Goal: Book appointment/travel/reservation

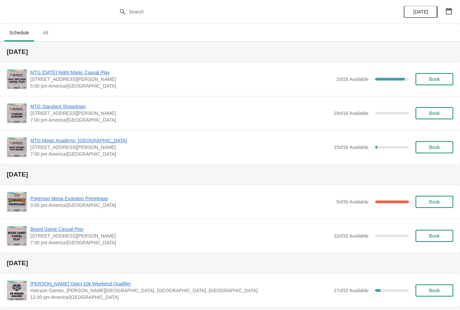
click at [433, 77] on span "Book" at bounding box center [434, 78] width 11 height 5
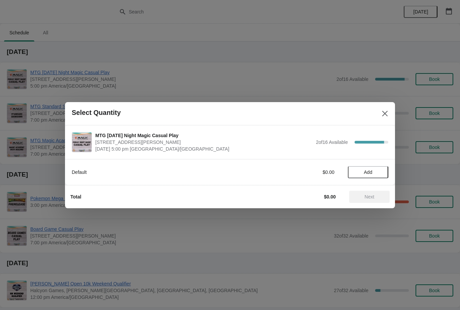
click at [374, 170] on span "Add" at bounding box center [368, 171] width 28 height 5
click at [383, 171] on icon at bounding box center [379, 171] width 7 height 7
click at [382, 173] on icon at bounding box center [379, 171] width 7 height 7
click at [378, 193] on button "Next" at bounding box center [369, 197] width 40 height 12
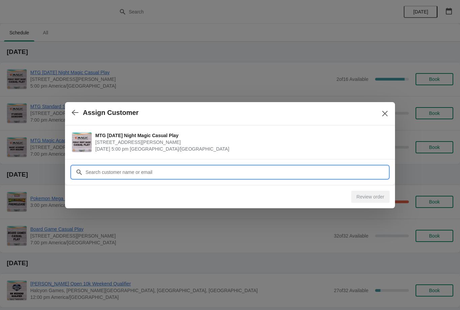
click at [261, 173] on input "Customer" at bounding box center [236, 172] width 303 height 12
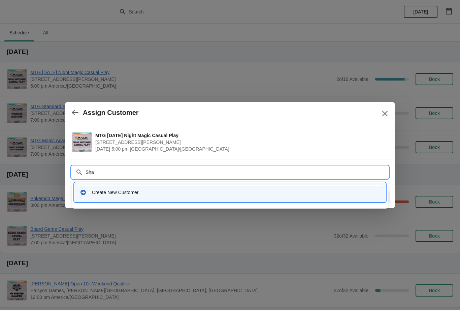
type input "Shay"
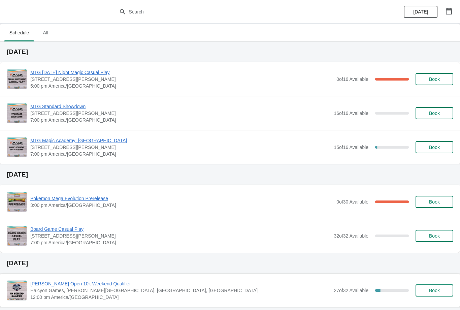
click at [440, 82] on span "Book" at bounding box center [434, 78] width 11 height 5
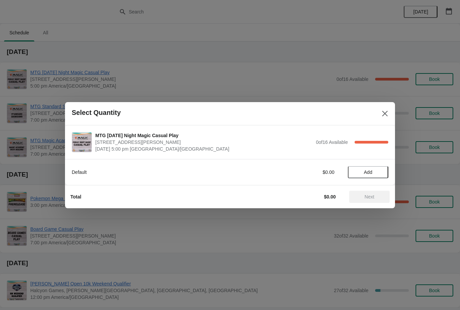
click at [375, 169] on button "Add" at bounding box center [368, 172] width 40 height 12
click at [375, 192] on button "Next" at bounding box center [369, 197] width 40 height 12
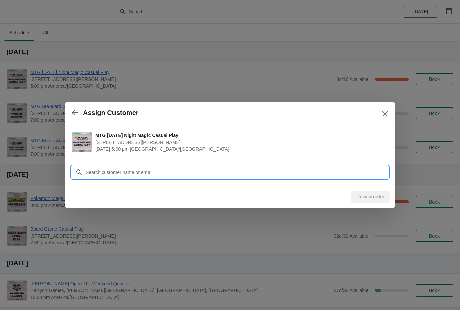
click at [359, 170] on input "Customer" at bounding box center [236, 172] width 303 height 12
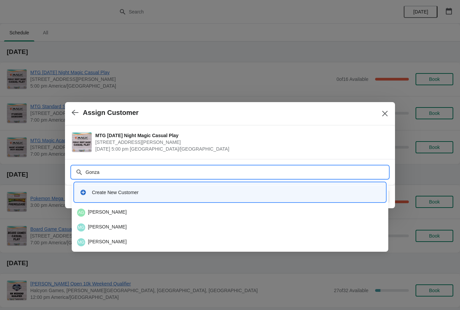
type input "Gonzas"
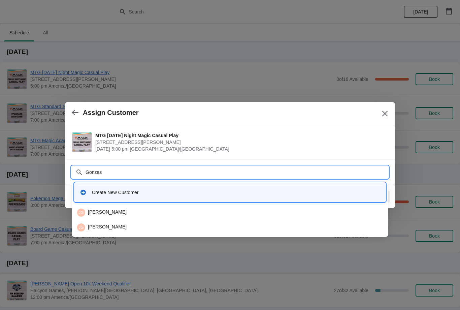
click at [228, 213] on div "JG [PERSON_NAME]" at bounding box center [230, 213] width 306 height 8
